Goal: Check status: Check status

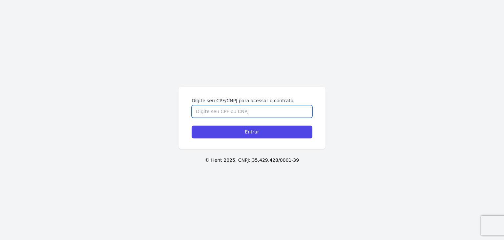
click at [247, 114] on input "Digite seu CPF/CNPJ para acessar o contrato" at bounding box center [252, 111] width 121 height 12
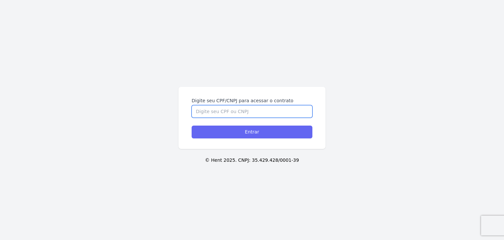
paste input "362.146.338-08"
type input "362.146.338-08"
click at [252, 130] on input "Entrar" at bounding box center [252, 131] width 121 height 13
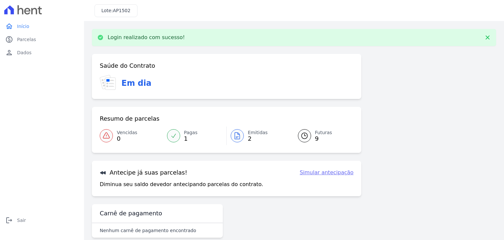
drag, startPoint x: 269, startPoint y: 150, endPoint x: 263, endPoint y: 146, distance: 6.9
click at [267, 149] on div "Resumo de parcelas Vencidas 0 Pagas 1 Emitidas 2 Futuras 9" at bounding box center [227, 130] width 270 height 46
click at [255, 139] on span "2" at bounding box center [258, 138] width 20 height 5
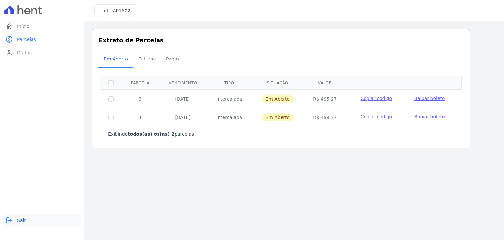
click at [22, 218] on span "Sair" at bounding box center [21, 220] width 9 height 7
